Goal: Task Accomplishment & Management: Use online tool/utility

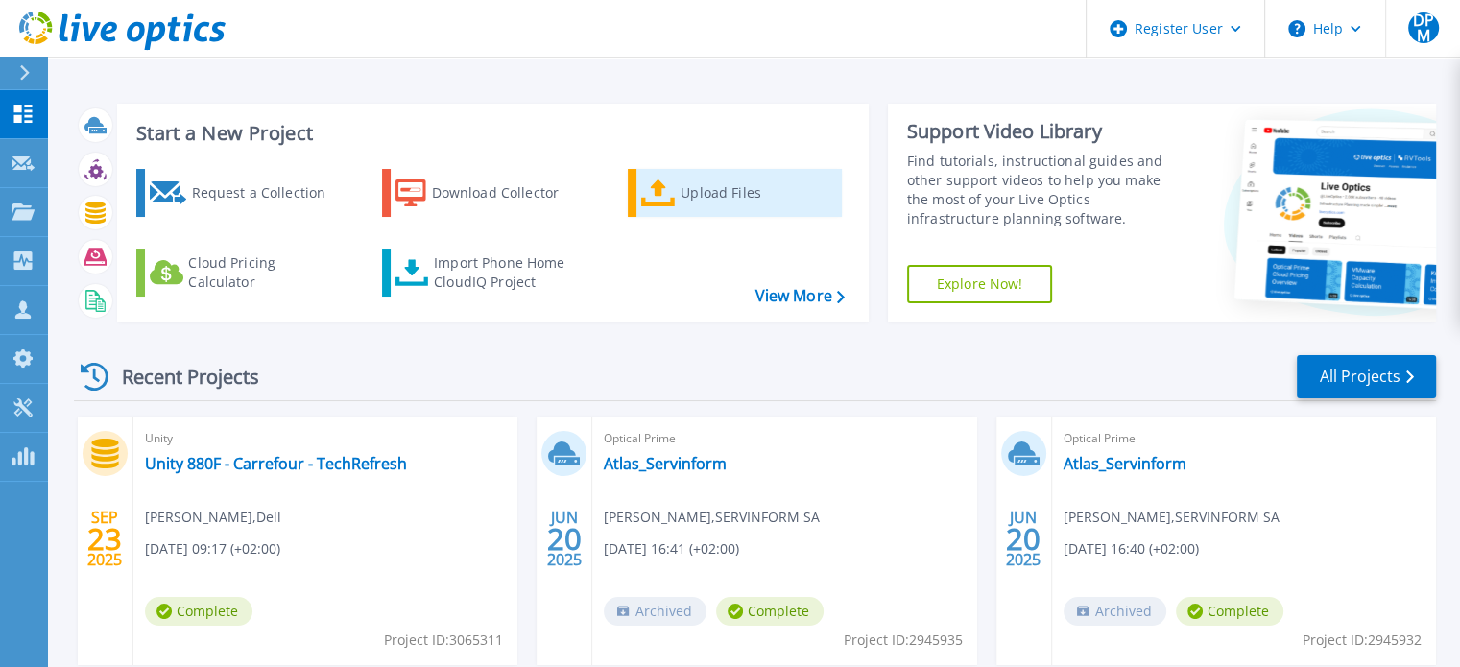
click at [715, 205] on div "Upload Files" at bounding box center [758, 193] width 154 height 38
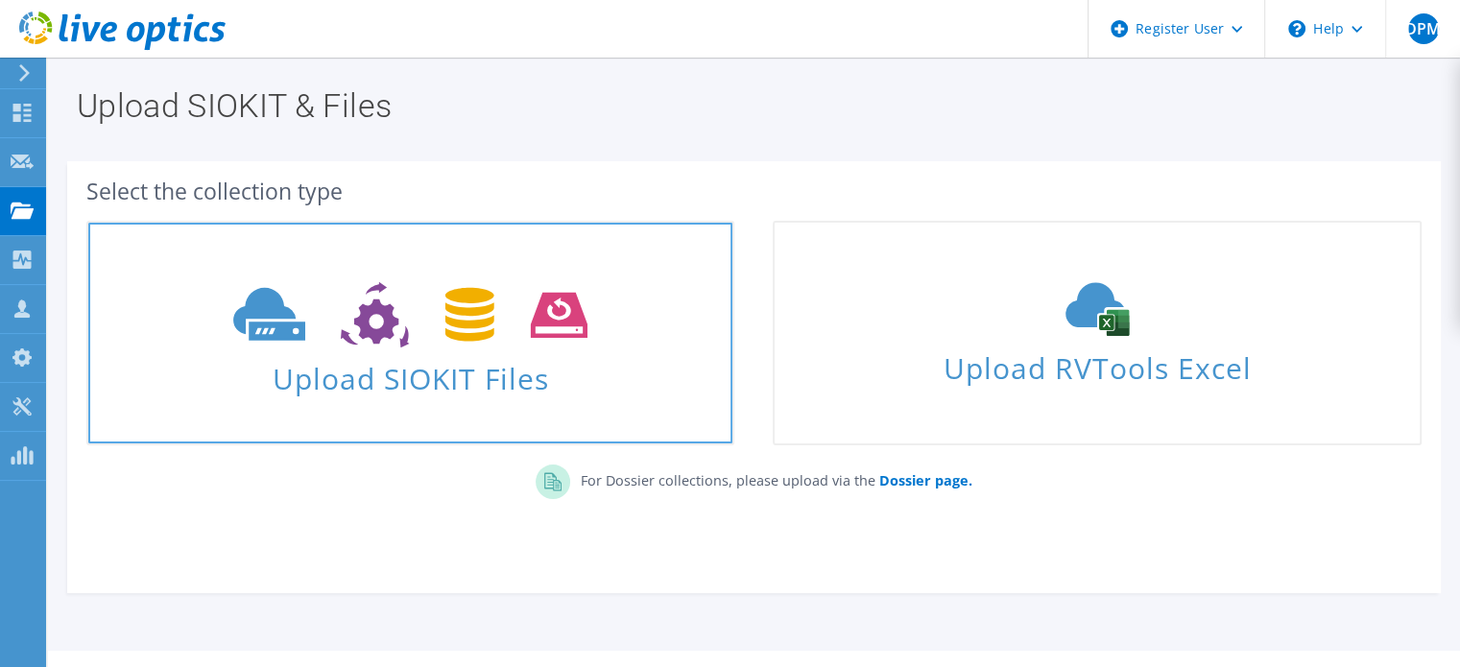
click at [523, 305] on icon at bounding box center [410, 315] width 354 height 66
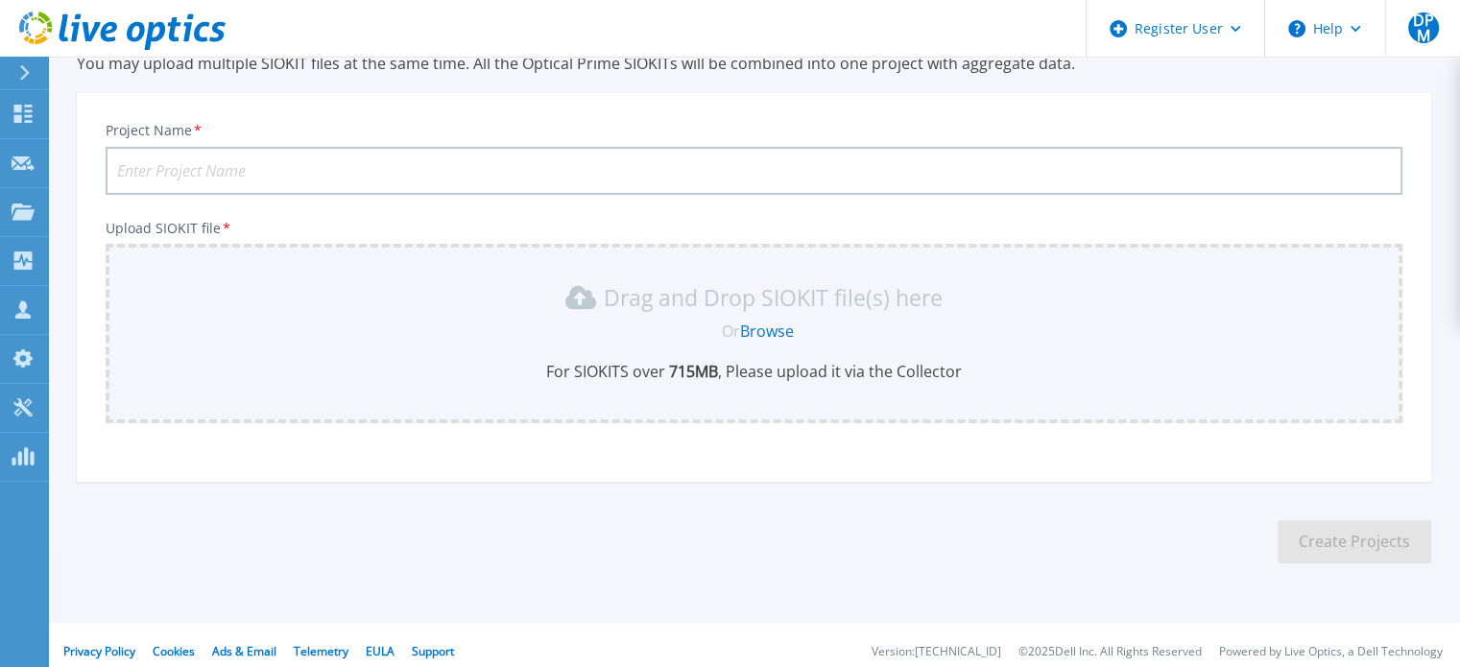
scroll to position [96, 0]
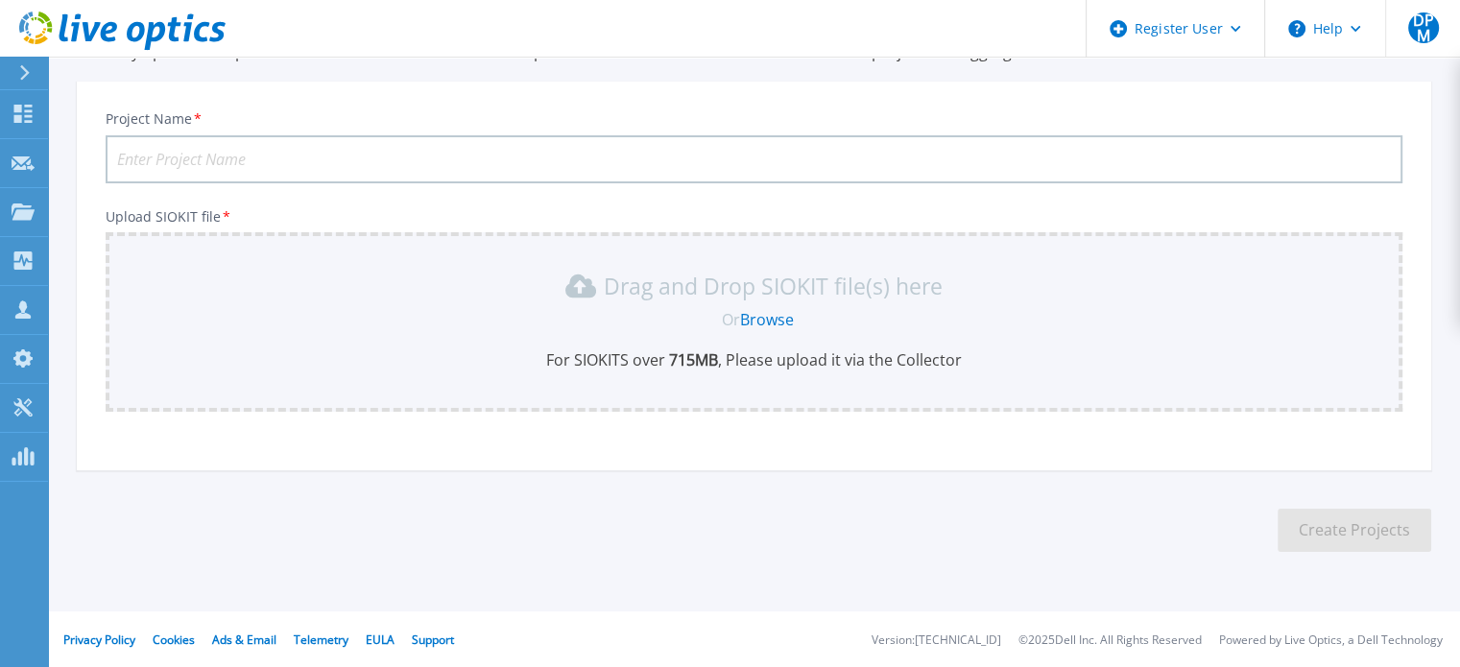
click at [224, 155] on input "Project Name *" at bounding box center [754, 159] width 1297 height 48
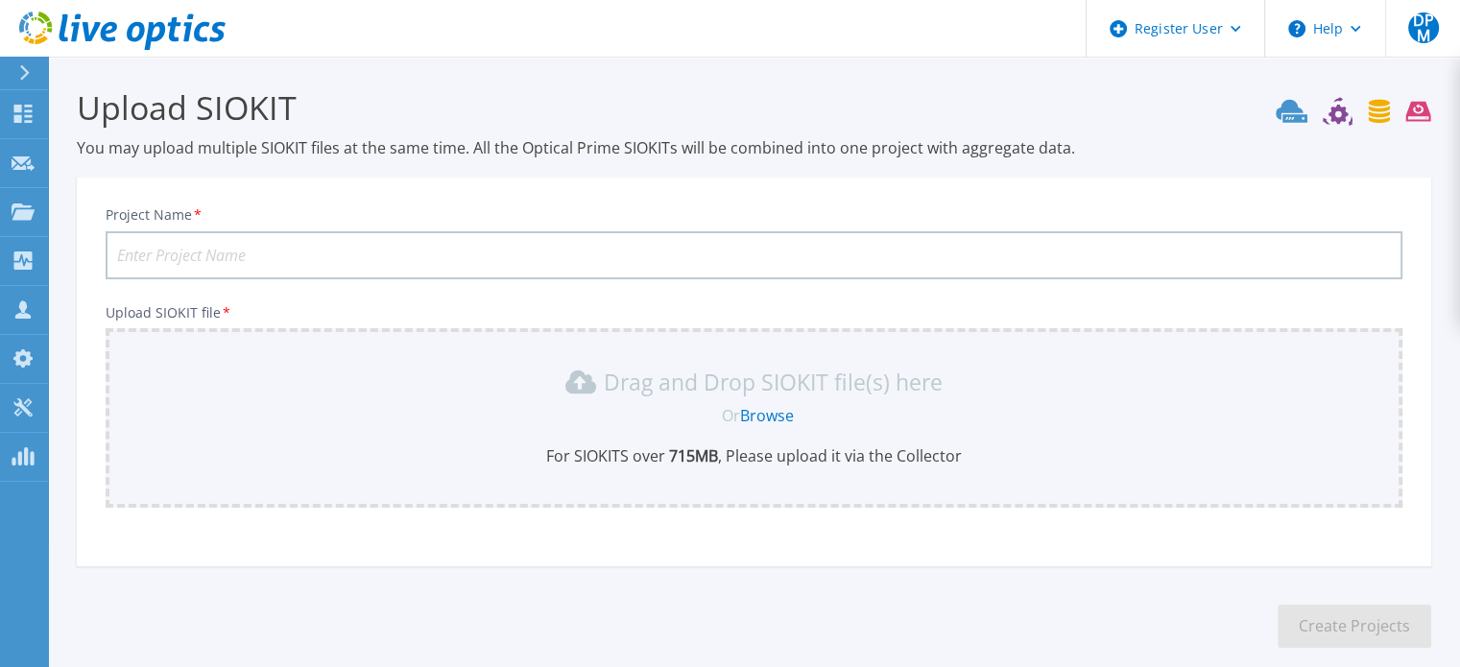
click at [431, 253] on input "Project Name *" at bounding box center [754, 255] width 1297 height 48
click at [248, 433] on div "Drag and Drop SIOKIT file(s) here Or Browse For SIOKITS over 715 MB , Please up…" at bounding box center [754, 417] width 1274 height 100
click at [19, 29] on icon at bounding box center [122, 31] width 206 height 39
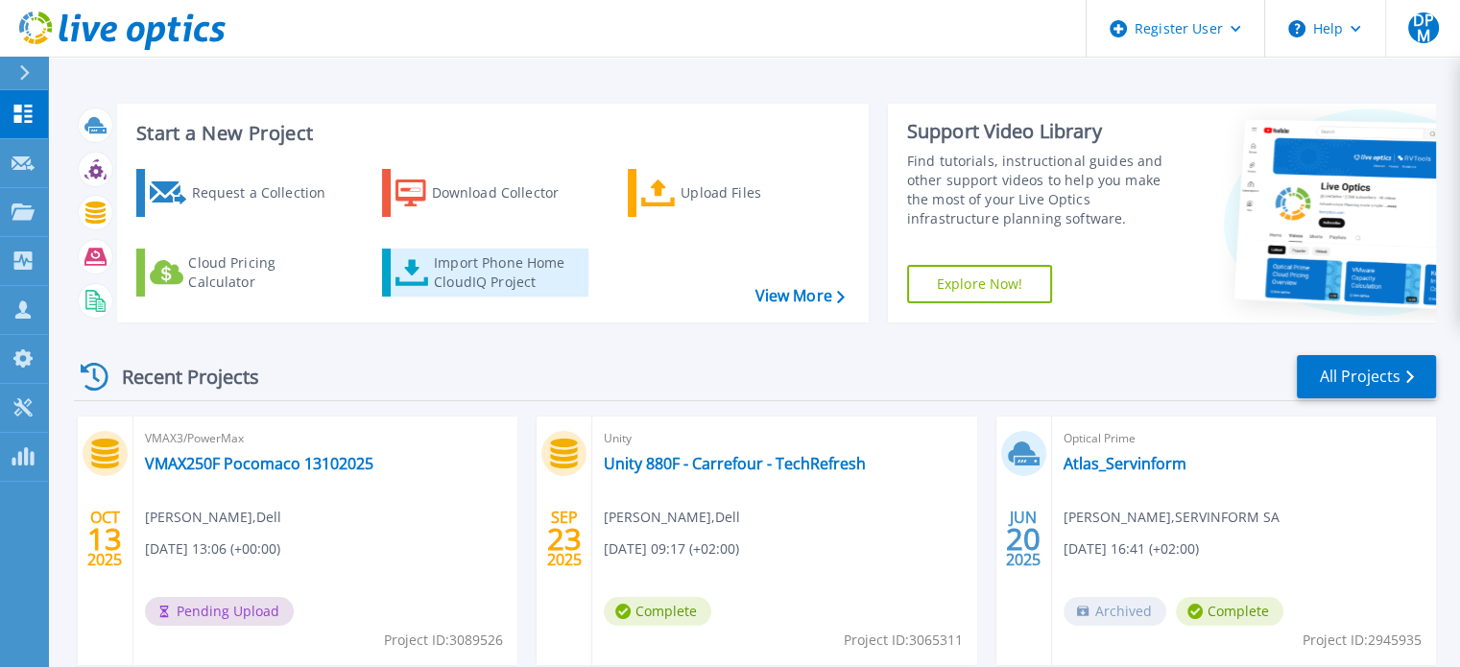
click at [434, 275] on div "Import Phone Home CloudIQ Project" at bounding box center [509, 272] width 150 height 38
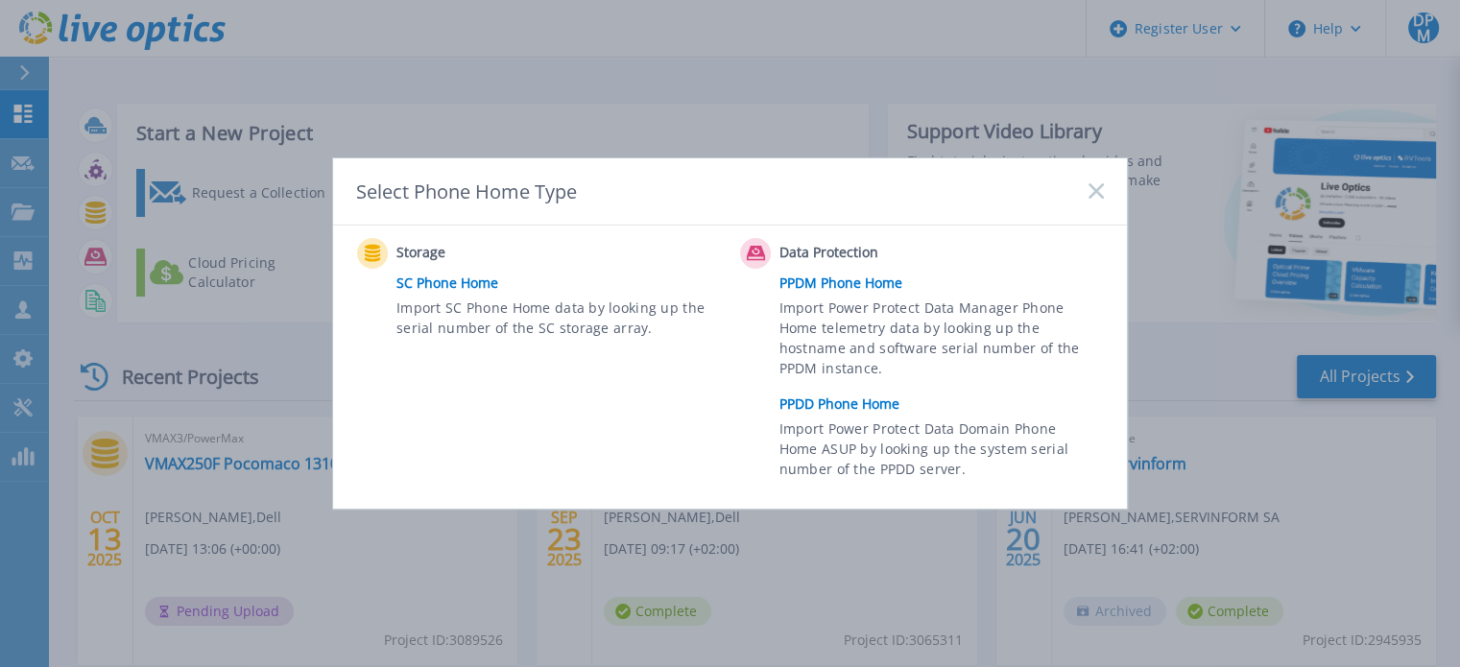
click at [1099, 196] on rect at bounding box center [1096, 191] width 16 height 16
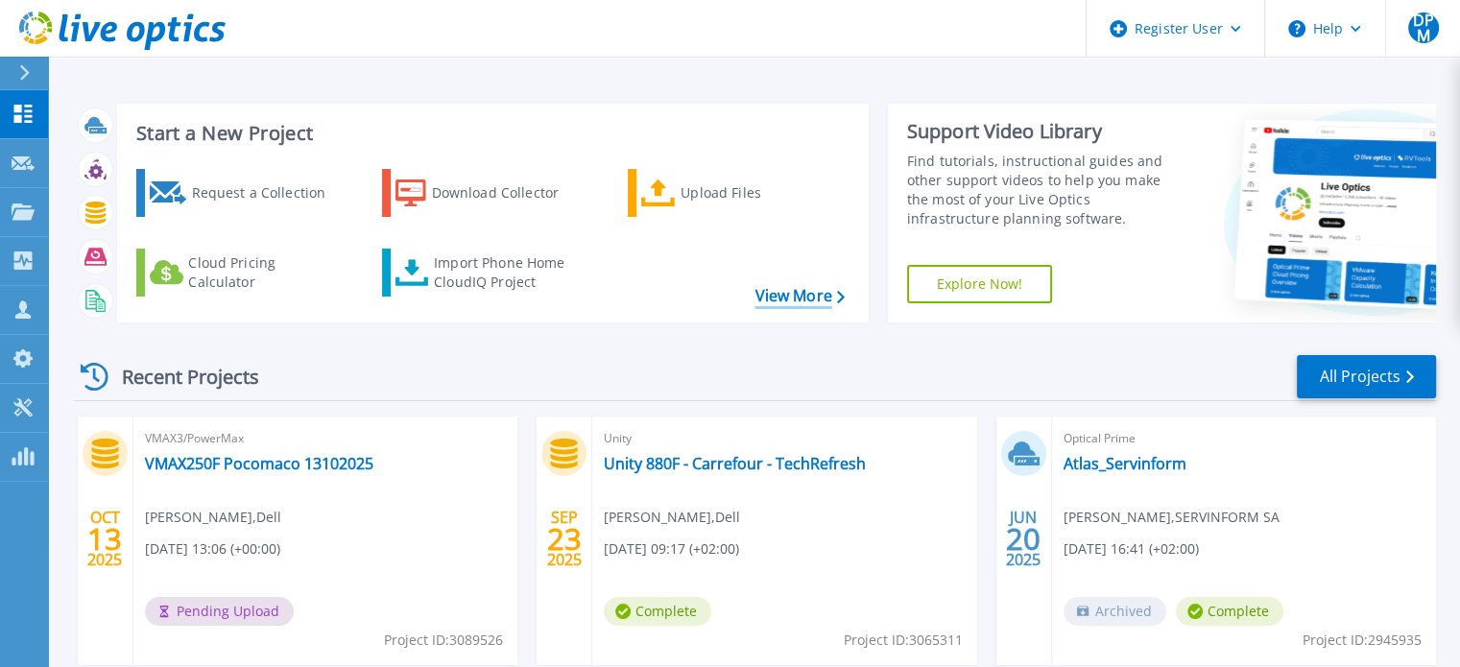
click at [822, 302] on link "View More" at bounding box center [799, 296] width 89 height 18
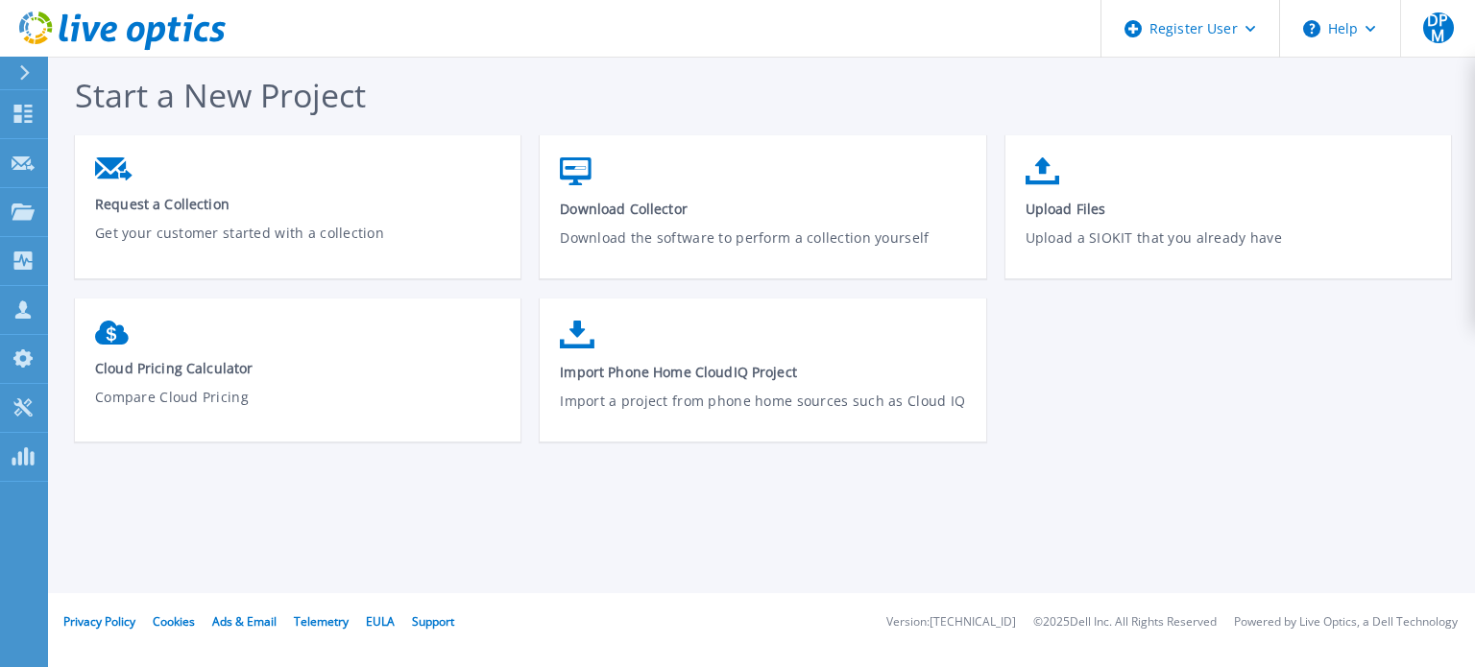
click at [63, 18] on icon at bounding box center [63, 27] width 9 height 27
